Goal: Task Accomplishment & Management: Manage account settings

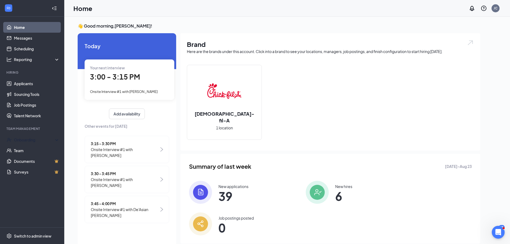
click at [39, 135] on div "Onboarding" at bounding box center [32, 139] width 64 height 11
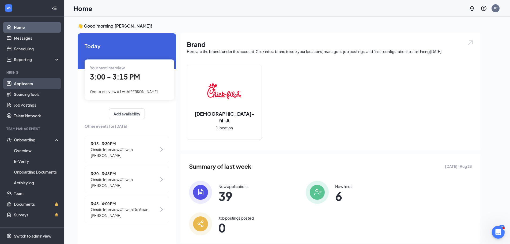
click at [33, 85] on link "Applicants" at bounding box center [37, 83] width 46 height 11
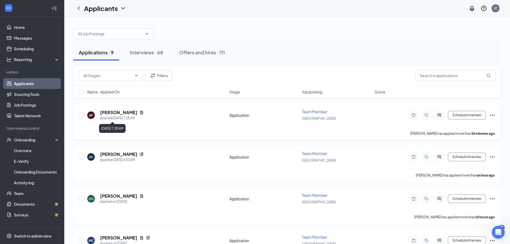
click at [122, 115] on h5 "[PERSON_NAME]" at bounding box center [118, 112] width 37 height 6
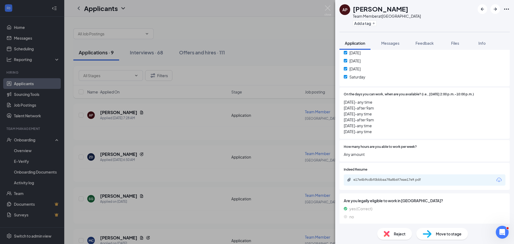
scroll to position [332, 0]
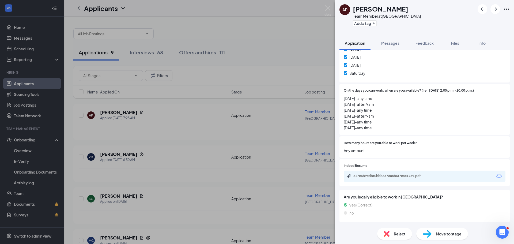
click at [436, 234] on span "Move to stage" at bounding box center [449, 234] width 26 height 6
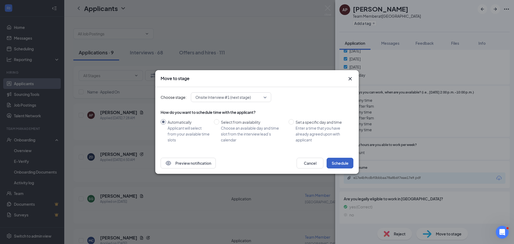
click at [345, 159] on button "Schedule" at bounding box center [339, 163] width 27 height 11
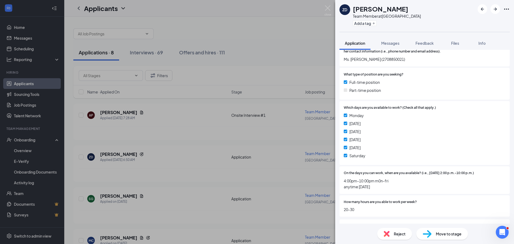
scroll to position [288, 0]
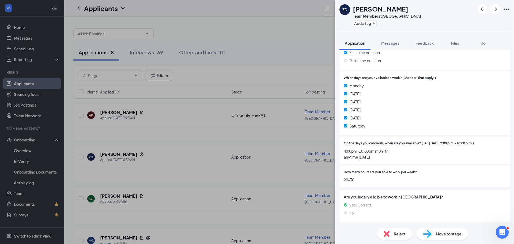
click at [453, 230] on div "Move to stage" at bounding box center [442, 234] width 52 height 12
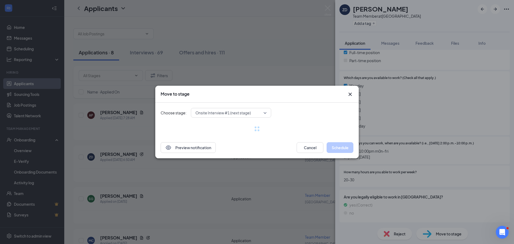
scroll to position [286, 0]
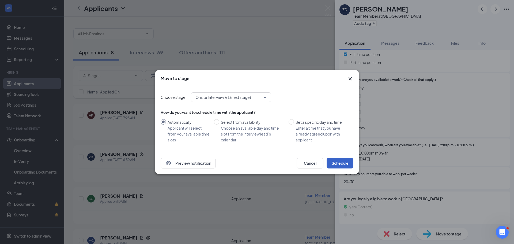
click at [344, 163] on button "Schedule" at bounding box center [339, 163] width 27 height 11
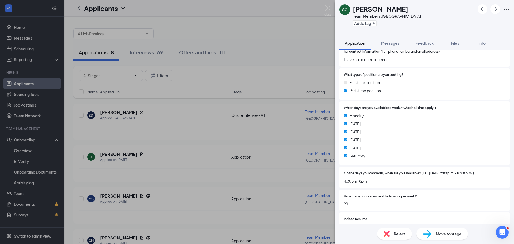
scroll to position [296, 0]
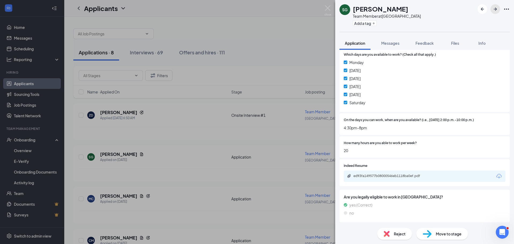
click at [495, 9] on icon "ArrowRight" at bounding box center [495, 9] width 6 height 6
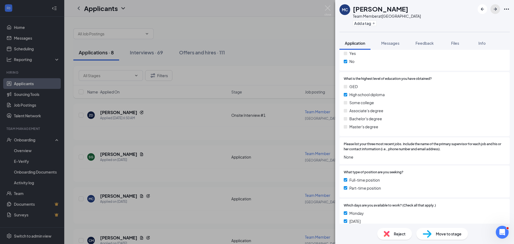
scroll to position [294, 0]
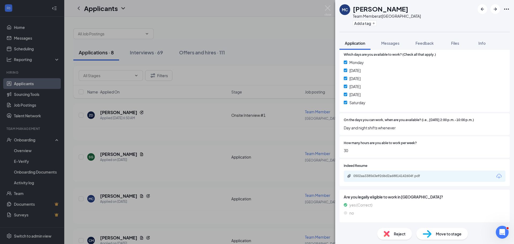
click at [440, 230] on div "Move to stage" at bounding box center [442, 234] width 52 height 12
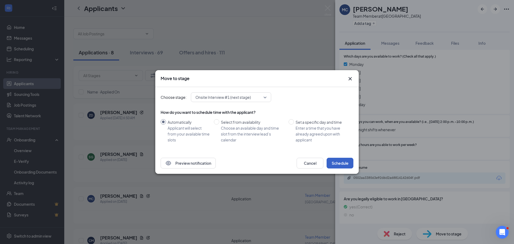
click at [344, 162] on button "Schedule" at bounding box center [339, 163] width 27 height 11
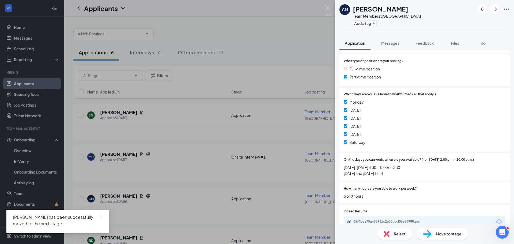
scroll to position [323, 0]
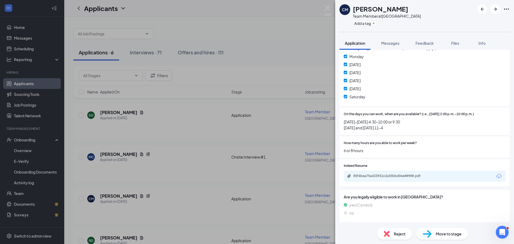
click at [447, 231] on span "Move to stage" at bounding box center [449, 234] width 26 height 6
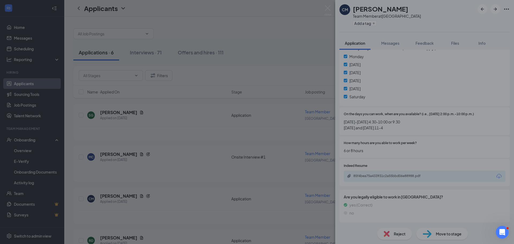
scroll to position [321, 0]
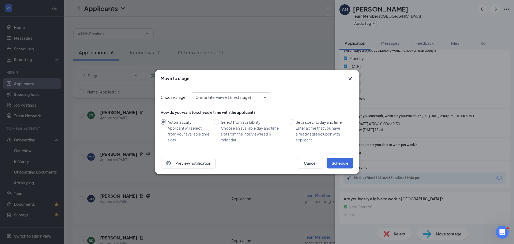
click at [341, 169] on div "Preview notification Cancel Schedule" at bounding box center [256, 162] width 203 height 21
click at [340, 160] on button "Schedule" at bounding box center [339, 163] width 27 height 11
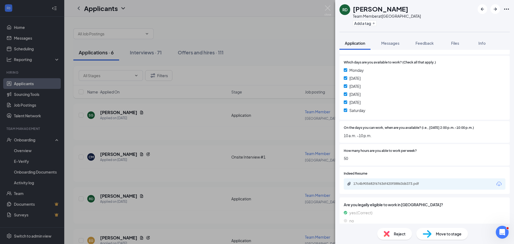
scroll to position [302, 0]
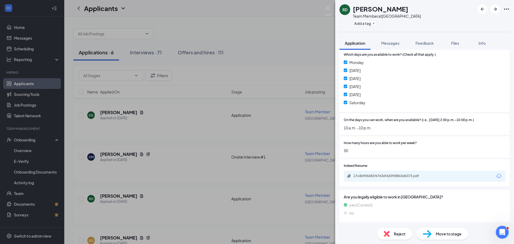
click at [455, 233] on span "Move to stage" at bounding box center [449, 234] width 26 height 6
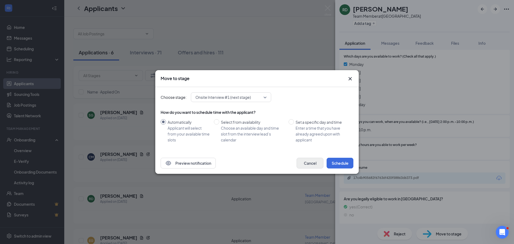
drag, startPoint x: 358, startPoint y: 168, endPoint x: 310, endPoint y: 162, distance: 48.1
click at [357, 168] on div "Preview notification Cancel Schedule" at bounding box center [256, 162] width 203 height 21
click at [310, 162] on button "Cancel" at bounding box center [309, 163] width 27 height 11
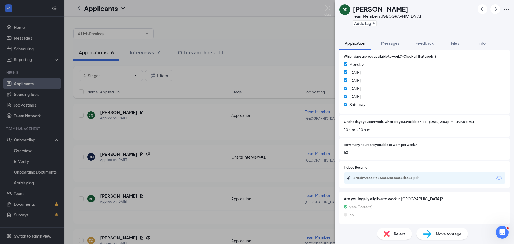
click at [441, 237] on div "Move to stage" at bounding box center [442, 234] width 52 height 12
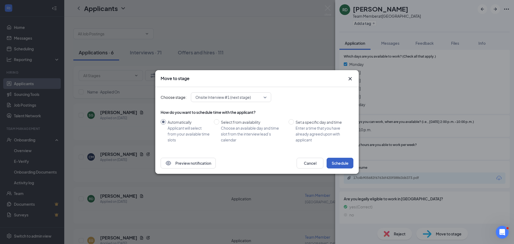
click at [336, 163] on button "Schedule" at bounding box center [339, 163] width 27 height 11
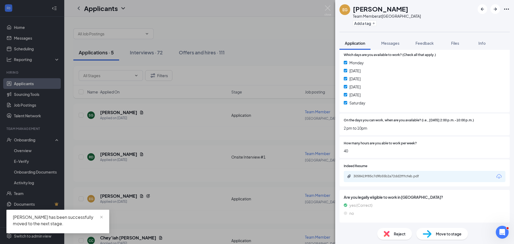
scroll to position [317, 0]
click at [449, 237] on div "Move to stage" at bounding box center [442, 234] width 52 height 12
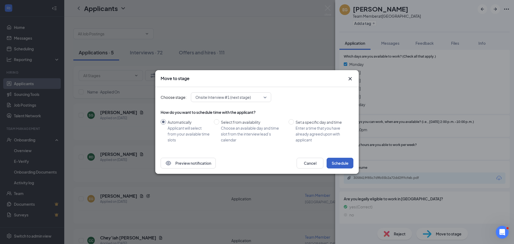
click at [344, 161] on button "Schedule" at bounding box center [339, 163] width 27 height 11
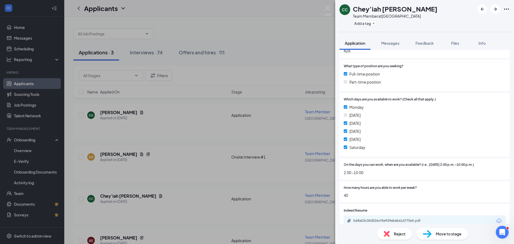
scroll to position [296, 0]
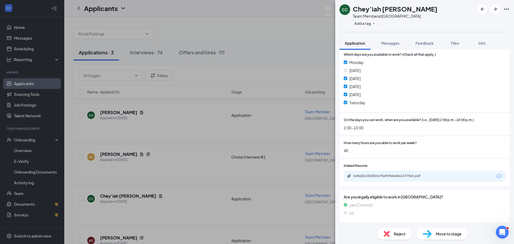
click at [444, 233] on span "Move to stage" at bounding box center [449, 234] width 26 height 6
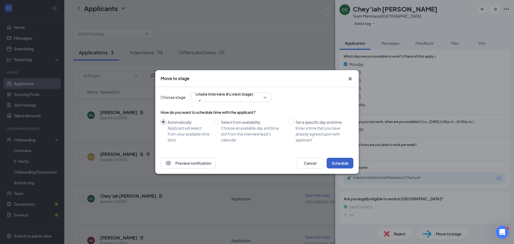
click at [340, 159] on button "Schedule" at bounding box center [339, 163] width 27 height 11
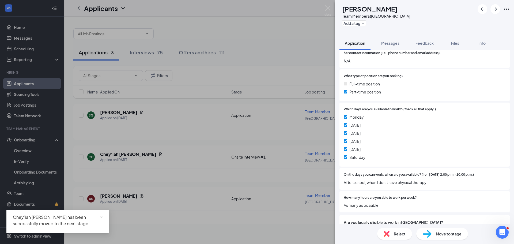
scroll to position [280, 0]
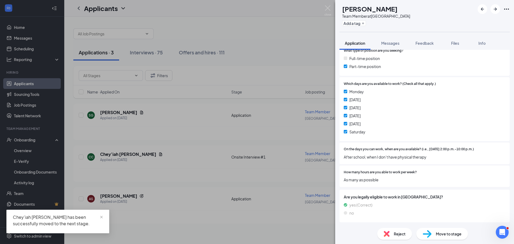
click at [450, 233] on span "Move to stage" at bounding box center [449, 234] width 26 height 6
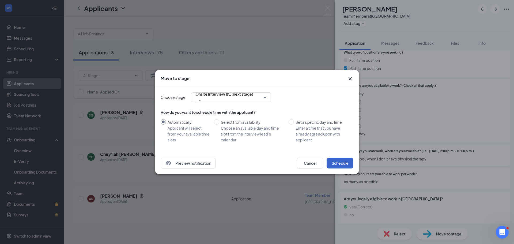
click at [348, 162] on button "Schedule" at bounding box center [339, 163] width 27 height 11
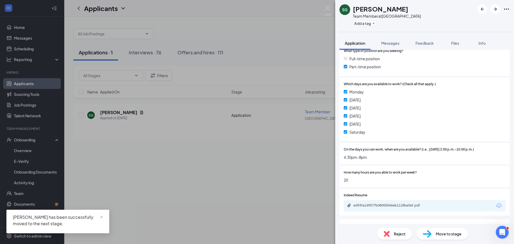
scroll to position [296, 0]
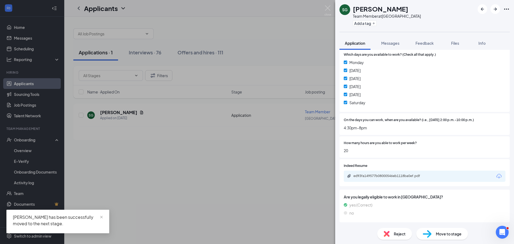
click at [222, 179] on div "SG [PERSON_NAME] Team Member at [GEOGRAPHIC_DATA] Add a tag Application Message…" at bounding box center [257, 122] width 514 height 244
